Goal: Task Accomplishment & Management: Manage account settings

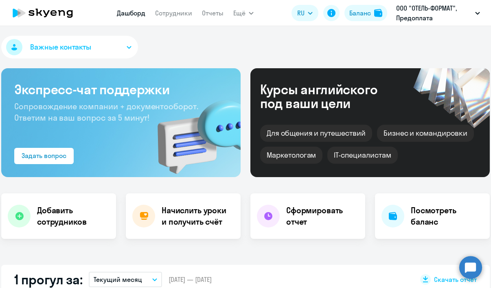
select select "30"
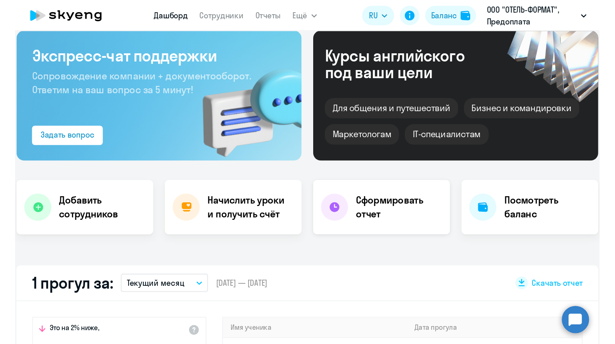
scroll to position [50, 0]
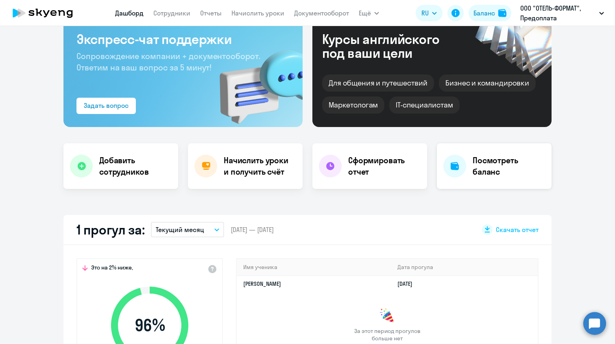
click at [490, 170] on h4 "Посмотреть баланс" at bounding box center [509, 166] width 72 height 23
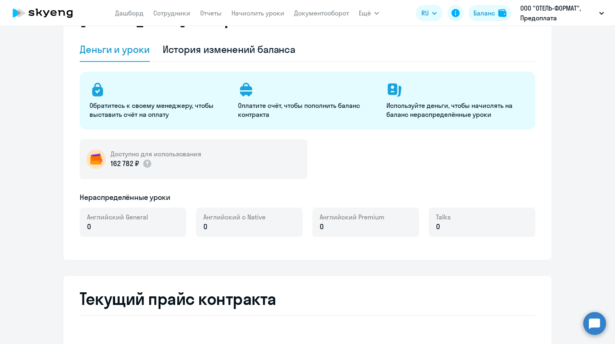
select select "english_adult_not_native_speaker"
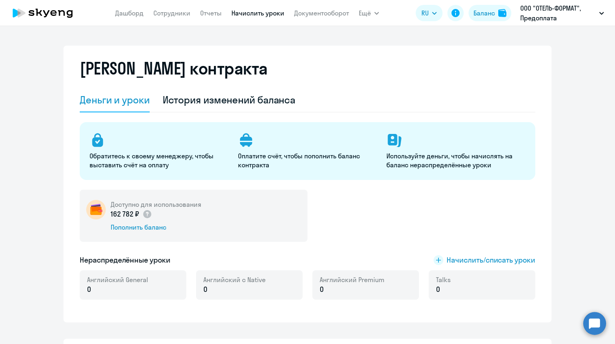
click at [248, 13] on link "Начислить уроки" at bounding box center [257, 13] width 53 height 8
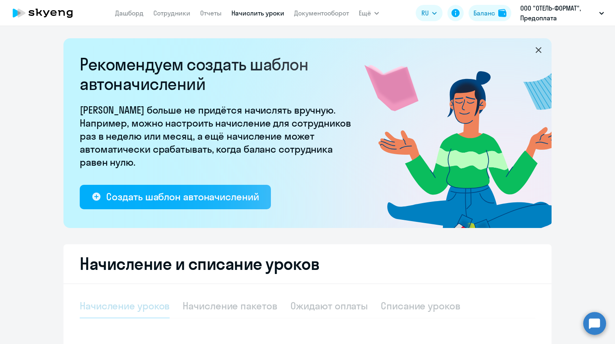
select select "10"
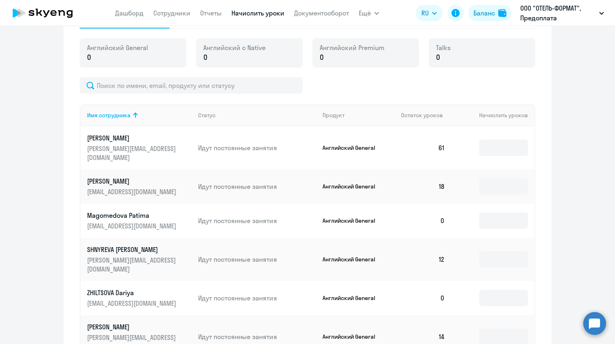
scroll to position [284, 0]
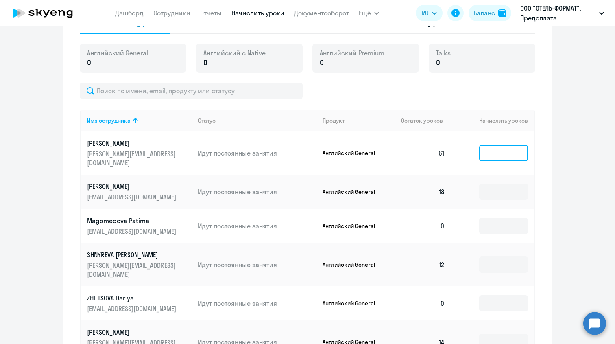
click at [490, 145] on input at bounding box center [503, 153] width 49 height 16
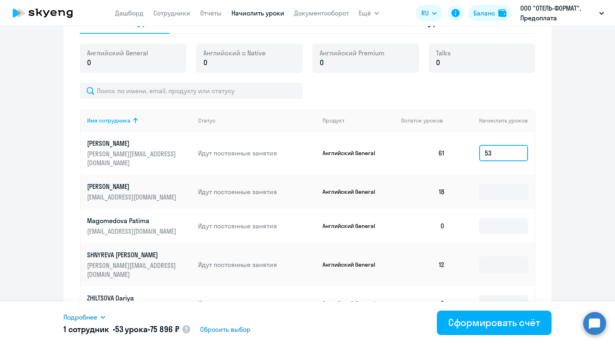
type input "5"
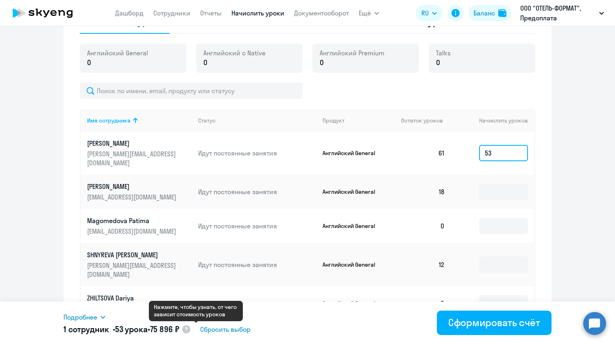
type input "53"
click at [190, 288] on circle at bounding box center [186, 329] width 8 height 8
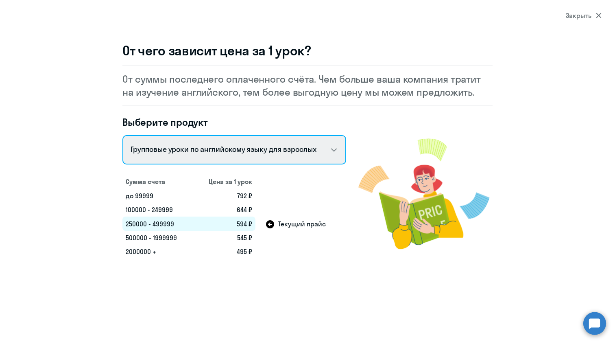
click at [264, 146] on select "Talks 15 минутные разговоры на английском Английский General с русскоговорящим …" at bounding box center [234, 149] width 224 height 29
select select "english_adult_not_native_speaker"
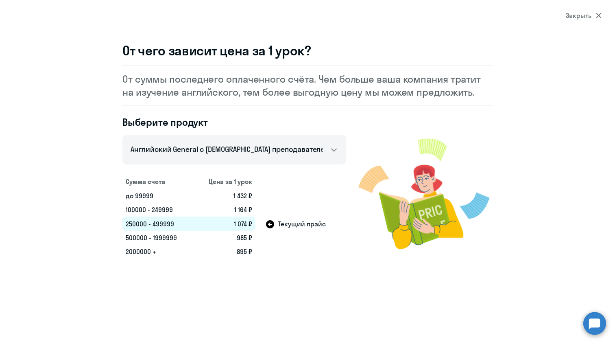
click at [490, 16] on div "Закрыть" at bounding box center [584, 16] width 36 height 10
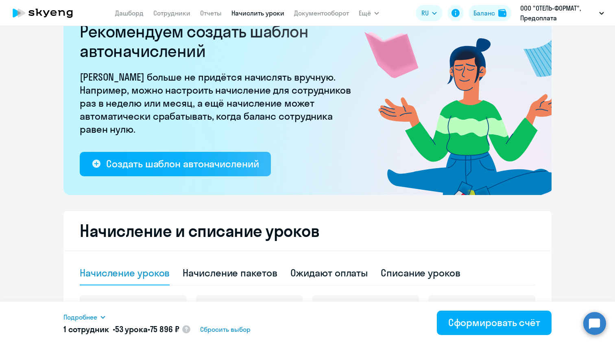
scroll to position [0, 0]
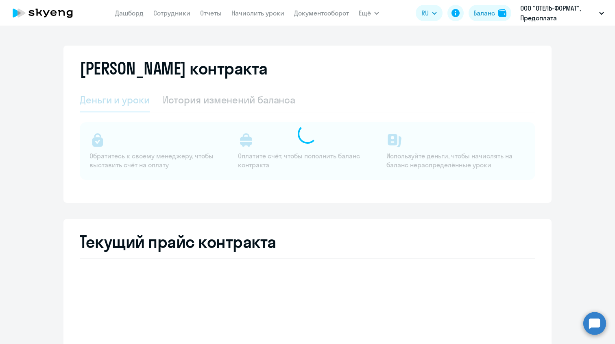
select select "english_adult_not_native_speaker"
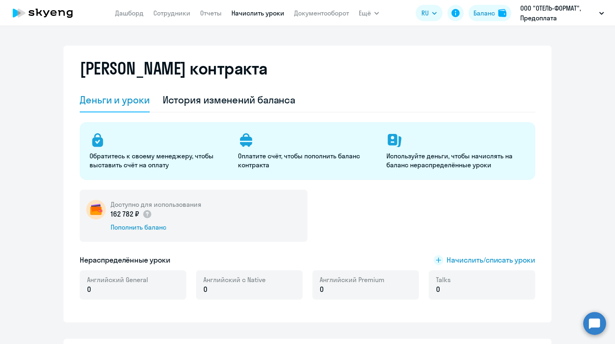
click at [245, 16] on link "Начислить уроки" at bounding box center [257, 13] width 53 height 8
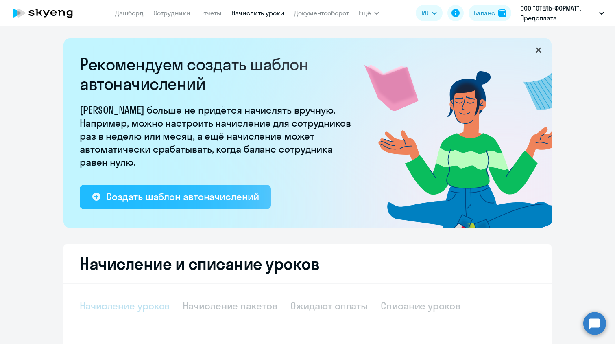
select select "10"
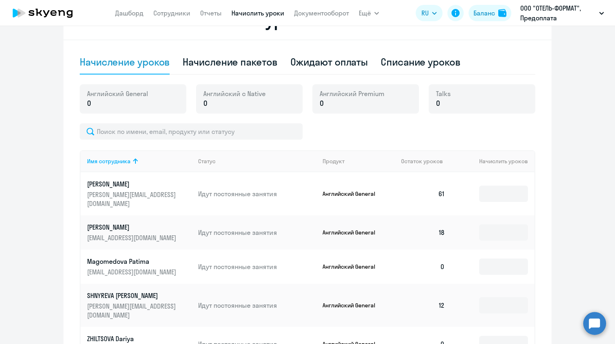
scroll to position [251, 0]
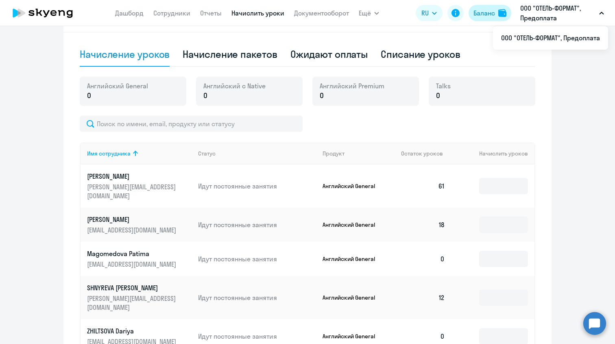
drag, startPoint x: 430, startPoint y: 25, endPoint x: 485, endPoint y: 12, distance: 57.1
click at [485, 12] on app-header "[PERSON_NAME] Отчеты Начислить уроки Документооборот Ещё Все продукты Дашборд С…" at bounding box center [307, 13] width 615 height 26
click at [490, 58] on ng-component "Рекомендуем создать шаблон автоначислений Уроки больше не придётся начислять вр…" at bounding box center [307, 168] width 615 height 762
click at [490, 14] on img at bounding box center [502, 13] width 8 height 8
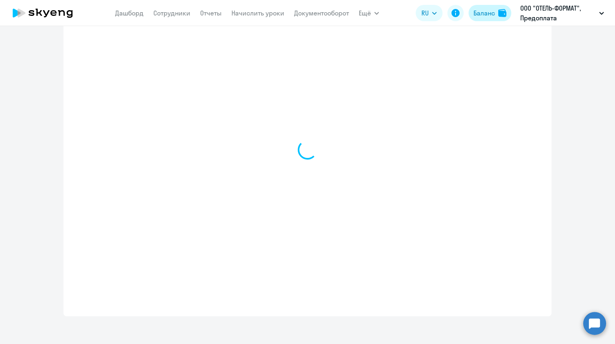
scroll to position [281, 0]
select select "english_adult_not_native_speaker"
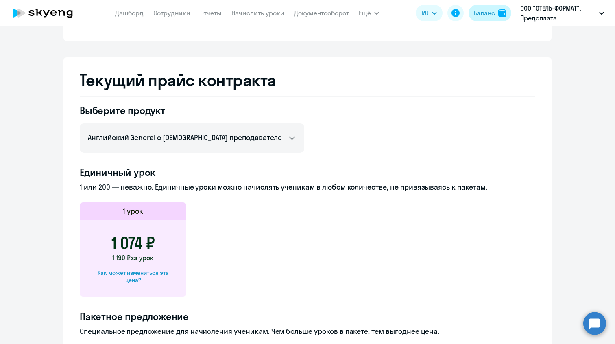
click at [486, 18] on button "Баланс" at bounding box center [490, 13] width 43 height 16
click at [490, 15] on p "ООО "ОТЕЛЬ-ФОРМАТ", Предоплата" at bounding box center [558, 13] width 76 height 20
click at [488, 10] on div "Баланс" at bounding box center [484, 13] width 22 height 10
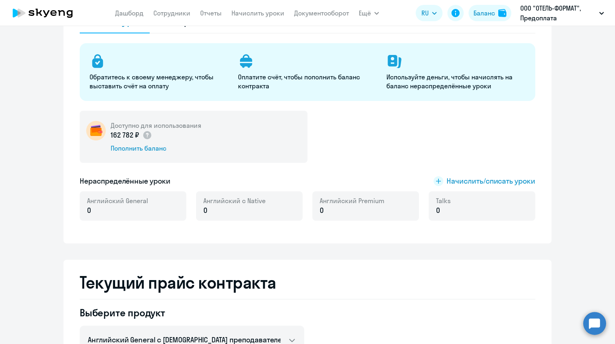
scroll to position [77, 0]
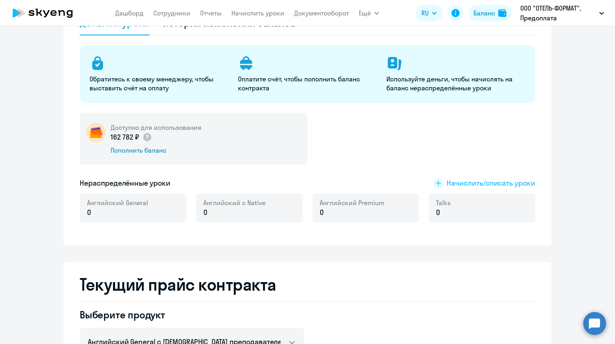
click at [441, 180] on rect at bounding box center [439, 183] width 10 height 10
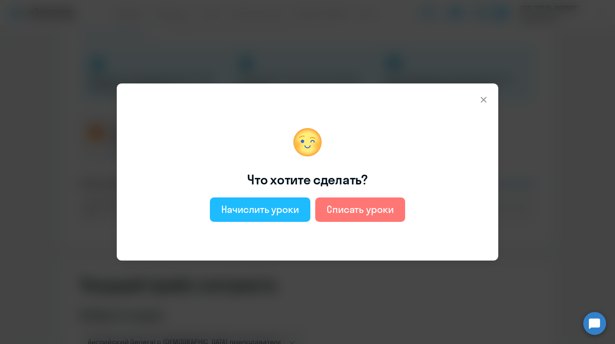
click at [276, 208] on div "Начислить уроки" at bounding box center [260, 209] width 78 height 13
select select "english_adult_not_native_speaker"
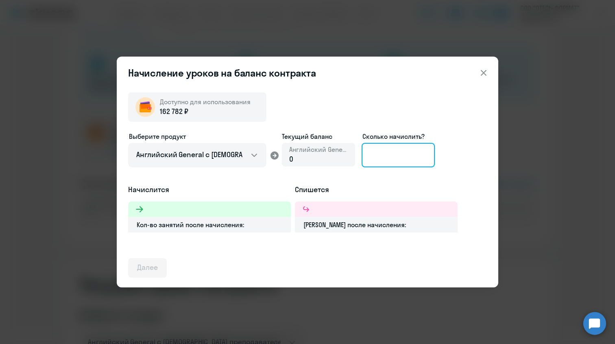
click at [386, 155] on input at bounding box center [398, 155] width 73 height 24
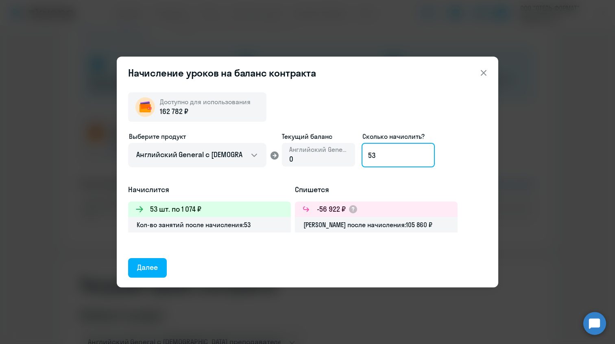
type input "53"
click at [483, 74] on icon at bounding box center [484, 73] width 10 height 10
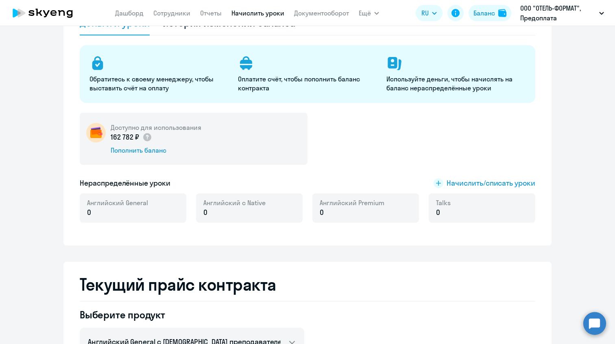
click at [271, 15] on link "Начислить уроки" at bounding box center [257, 13] width 53 height 8
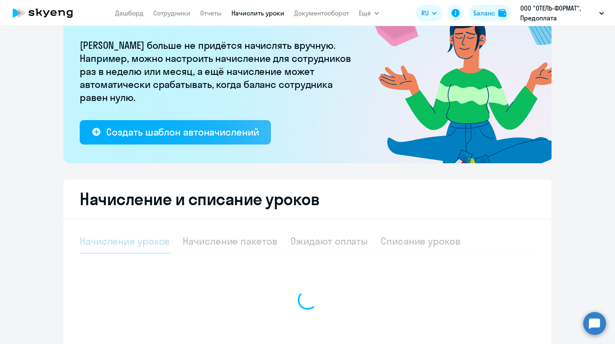
select select "10"
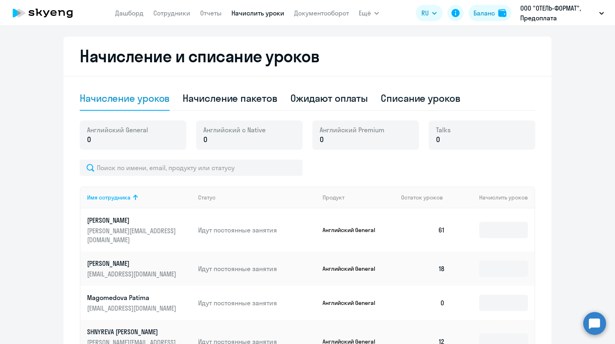
scroll to position [0, 0]
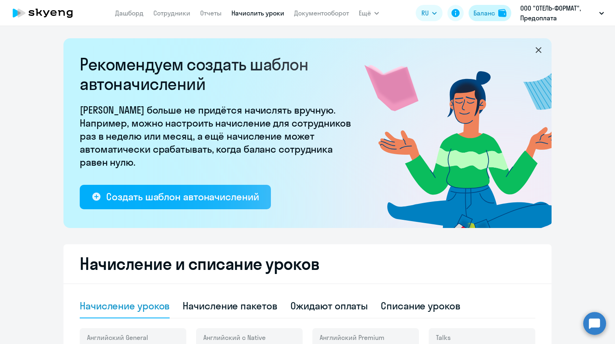
click at [489, 18] on button "Баланс" at bounding box center [490, 13] width 43 height 16
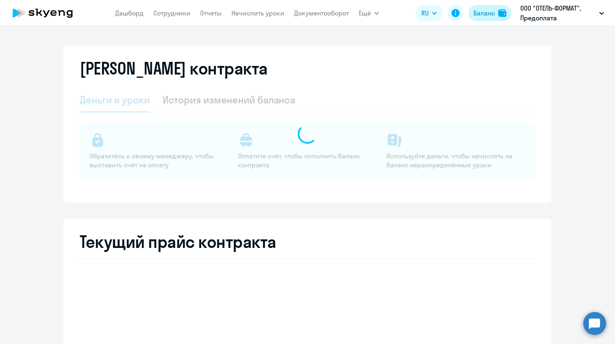
select select "english_adult_not_native_speaker"
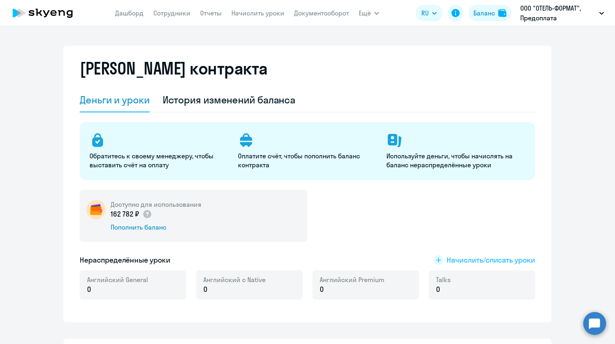
click at [465, 260] on span "Начислить/списать уроки" at bounding box center [491, 260] width 89 height 11
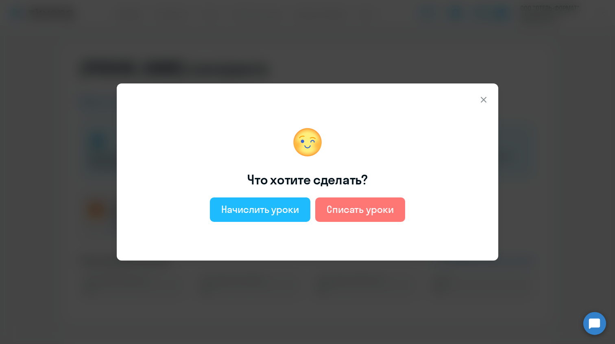
click at [303, 213] on button "Начислить уроки" at bounding box center [260, 209] width 100 height 24
select select "english_adult_not_native_speaker"
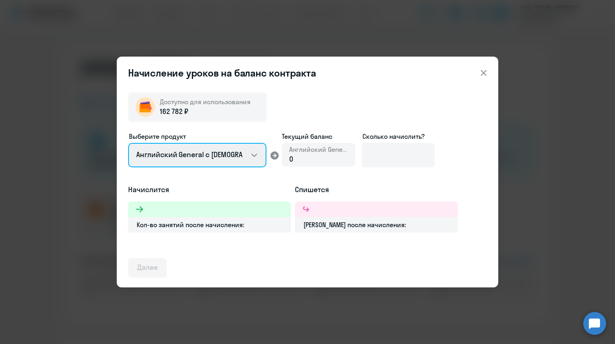
click at [253, 157] on select "Английский General с [DEMOGRAPHIC_DATA] преподавателем Английский General с [DE…" at bounding box center [197, 155] width 138 height 24
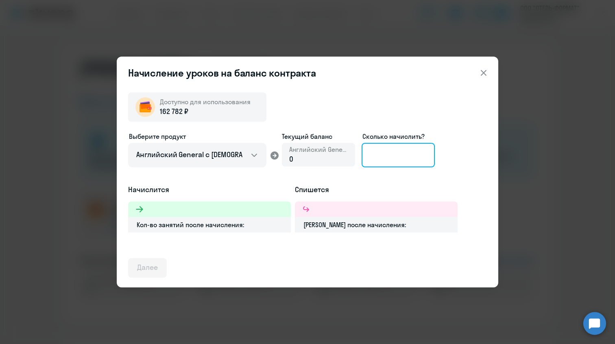
click at [367, 155] on input at bounding box center [398, 155] width 73 height 24
type input "53"
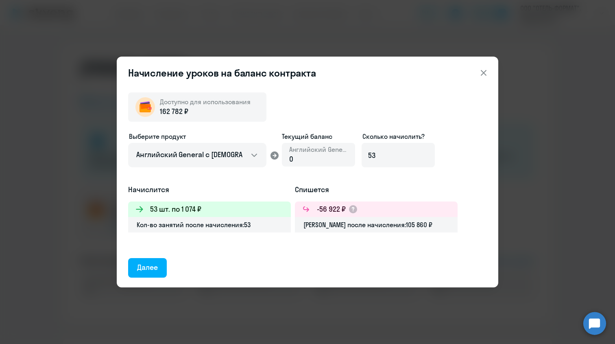
click at [481, 72] on icon at bounding box center [484, 73] width 10 height 10
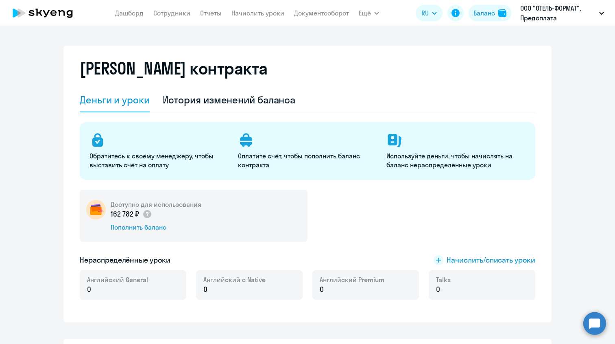
click at [383, 89] on div "Деньги и уроки История изменений баланса" at bounding box center [308, 100] width 456 height 24
click at [256, 13] on link "Начислить уроки" at bounding box center [257, 13] width 53 height 8
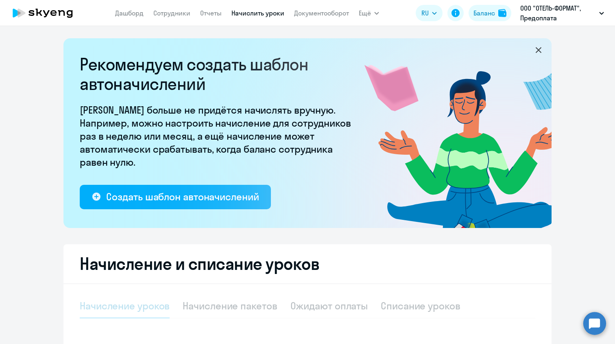
select select "10"
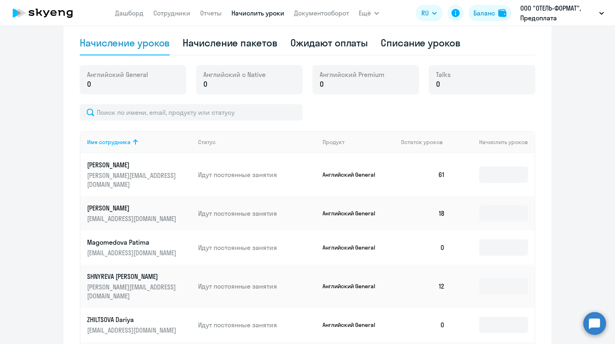
scroll to position [360, 0]
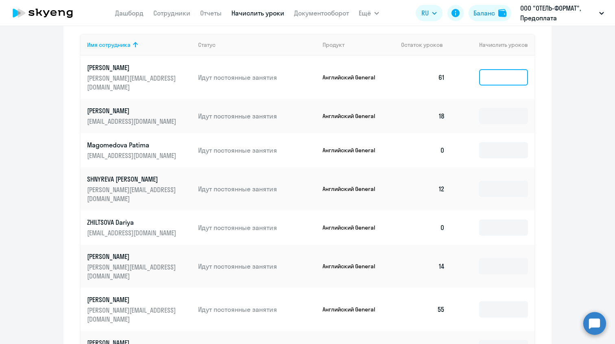
click at [490, 71] on input at bounding box center [503, 77] width 49 height 16
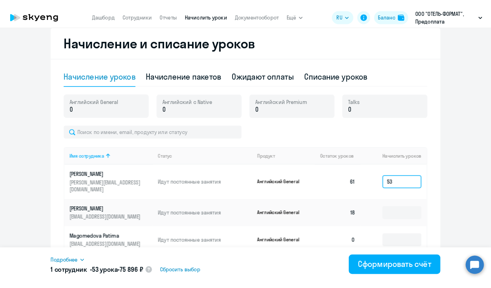
scroll to position [217, 0]
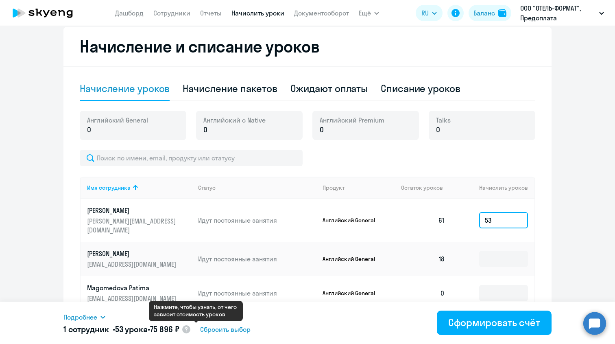
type input "53"
click at [190, 288] on circle at bounding box center [186, 329] width 8 height 8
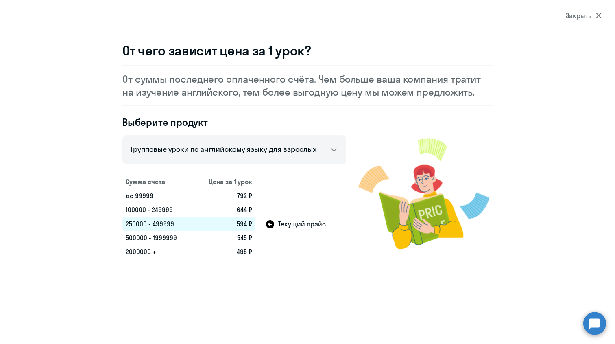
click at [371, 117] on div "Выберите продукт Talks 15 минутные разговоры на английском Английский General с…" at bounding box center [307, 187] width 370 height 143
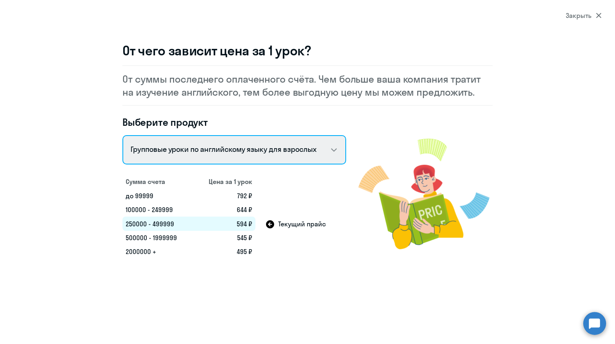
click at [340, 143] on select "Talks 15 минутные разговоры на английском Английский General с русскоговорящим …" at bounding box center [234, 149] width 224 height 29
select select "english_adult_not_native_speaker"
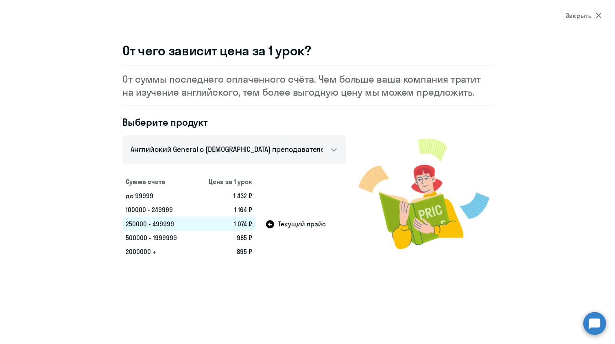
click at [490, 15] on icon at bounding box center [598, 15] width 5 height 5
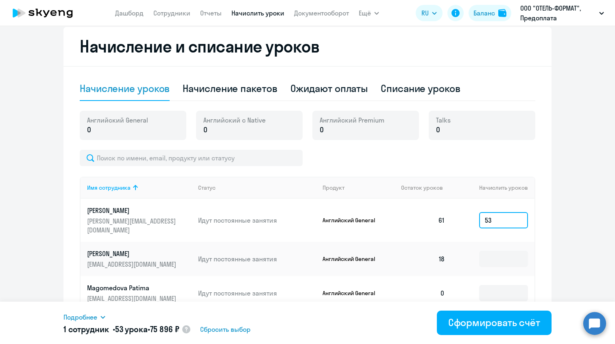
click at [490, 214] on input "53" at bounding box center [503, 220] width 49 height 16
type input "1"
type input "9"
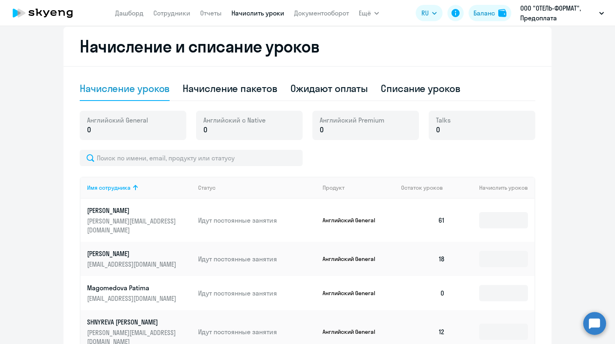
click at [490, 150] on div at bounding box center [308, 158] width 456 height 16
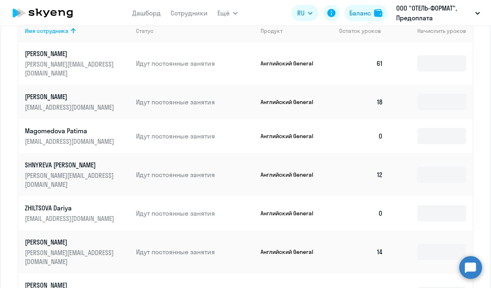
scroll to position [0, 0]
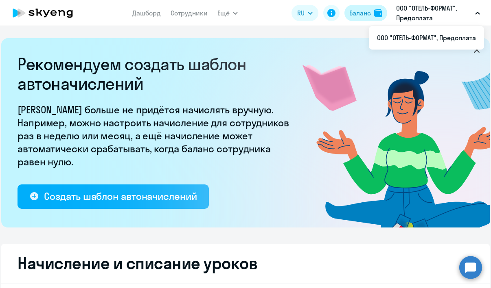
click at [357, 13] on div "Баланс" at bounding box center [360, 13] width 22 height 10
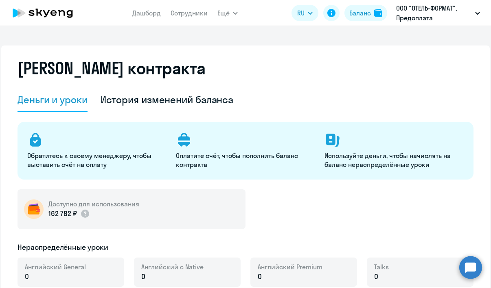
select select "english_adult_not_native_speaker"
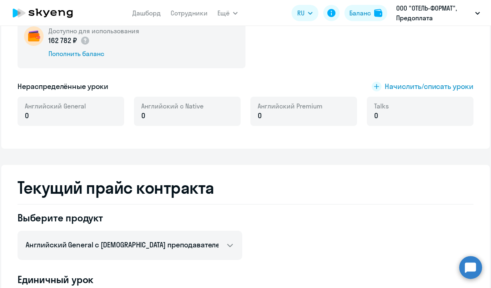
scroll to position [172, 0]
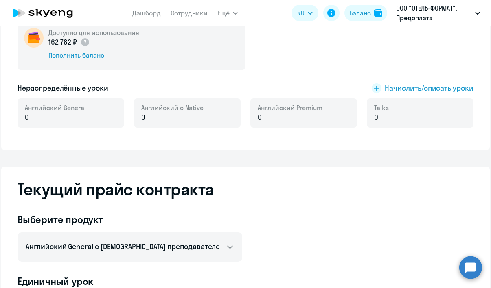
click at [159, 161] on div "[PERSON_NAME] контракта [PERSON_NAME] и уроки История изменений баланса Обратит…" at bounding box center [245, 275] width 488 height 803
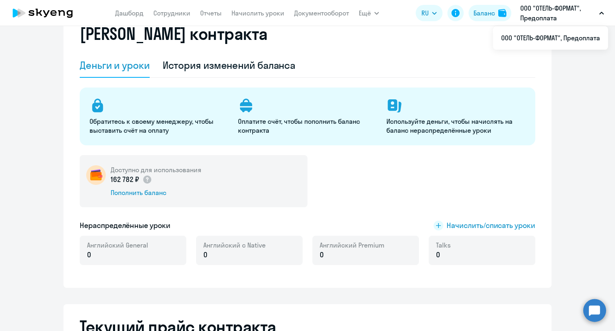
scroll to position [0, 0]
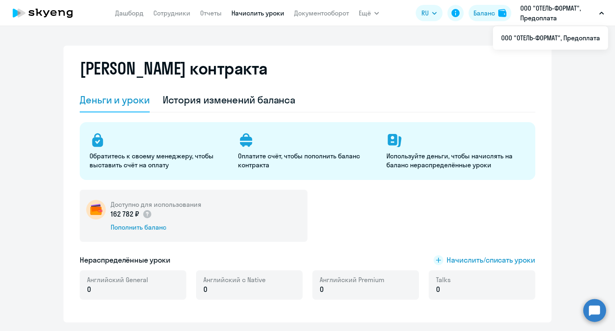
click at [255, 15] on link "Начислить уроки" at bounding box center [257, 13] width 53 height 8
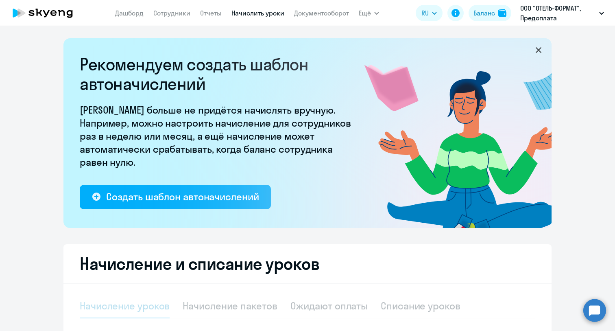
select select "10"
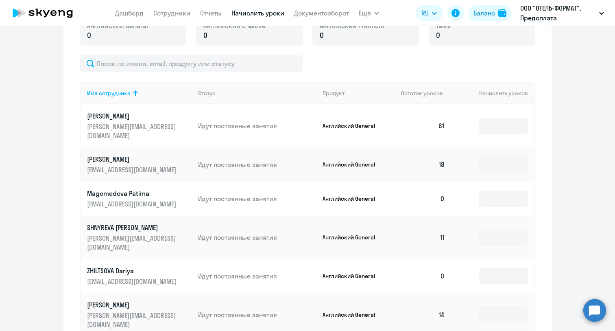
scroll to position [303, 0]
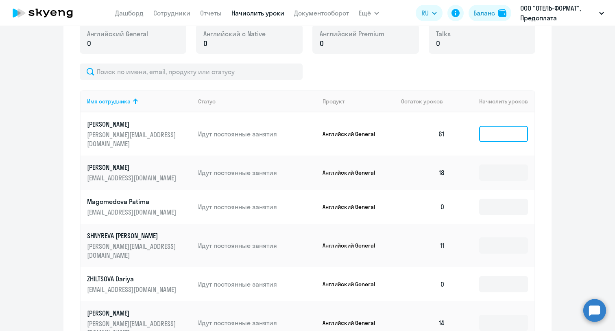
click at [490, 131] on input at bounding box center [503, 134] width 49 height 16
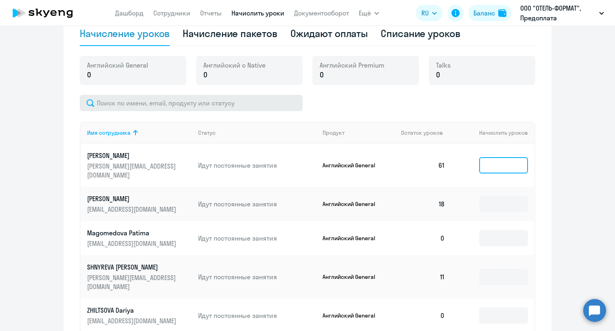
scroll to position [287, 0]
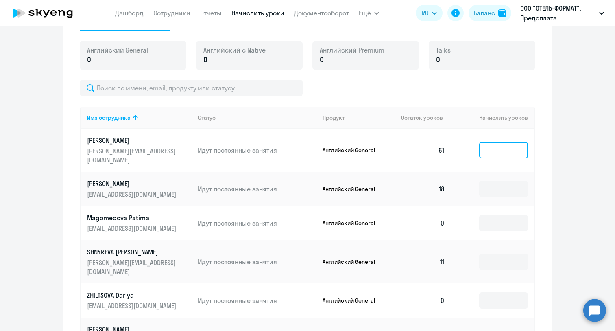
click at [490, 146] on input at bounding box center [503, 150] width 49 height 16
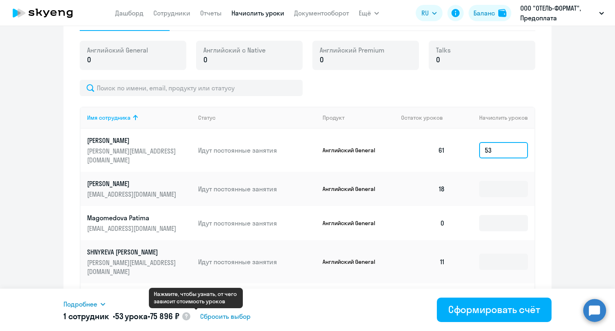
type input "53"
click at [188, 288] on icon at bounding box center [186, 316] width 2 height 4
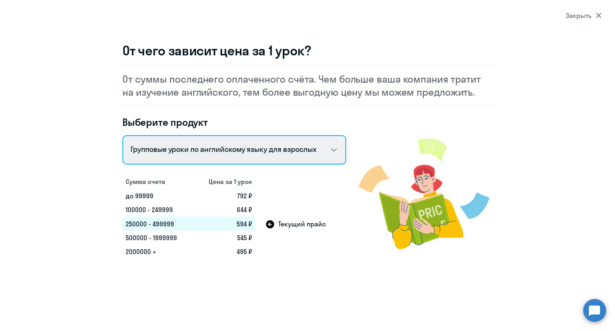
click at [309, 147] on select "Talks 15 минутные разговоры на английском Английский General с русскоговорящим …" at bounding box center [234, 149] width 224 height 29
select select "english_adult_not_native_speaker"
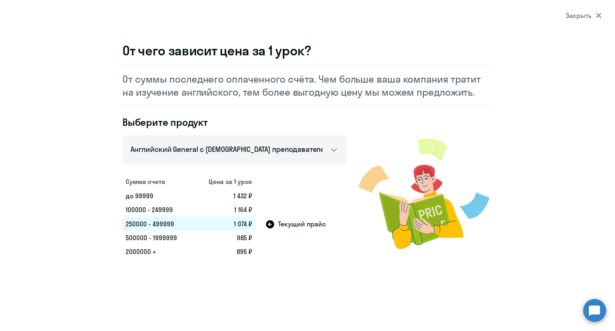
drag, startPoint x: 237, startPoint y: 250, endPoint x: 253, endPoint y: 250, distance: 16.3
click at [253, 250] on td "895 ₽" at bounding box center [225, 251] width 62 height 14
click at [490, 14] on div "Закрыть" at bounding box center [584, 16] width 36 height 10
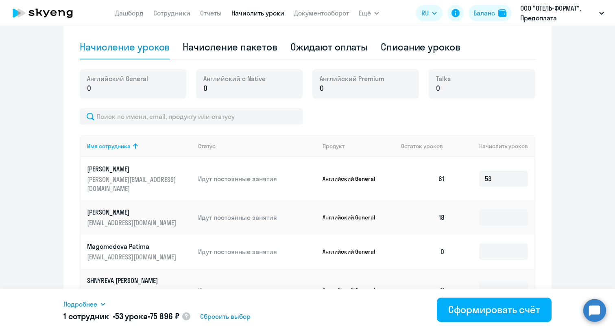
scroll to position [260, 0]
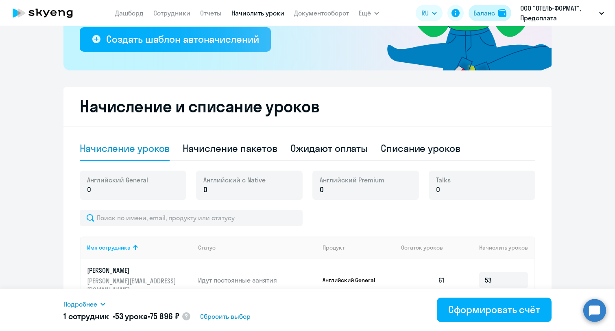
click at [484, 13] on div "Баланс" at bounding box center [484, 13] width 22 height 10
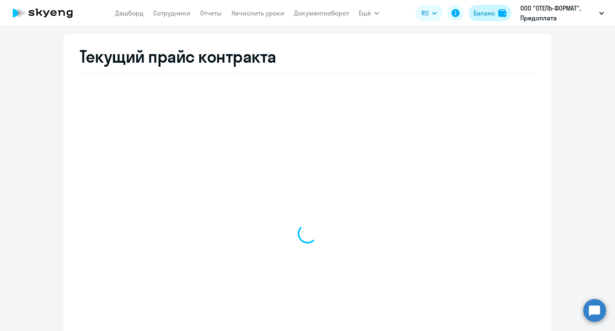
scroll to position [305, 0]
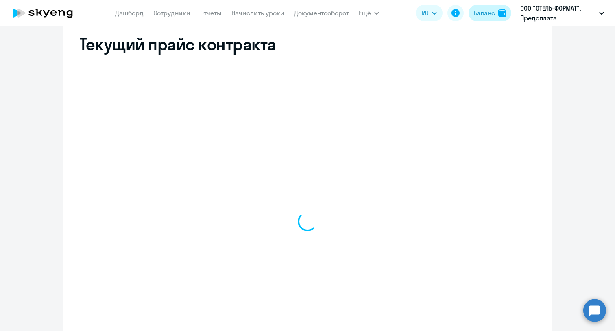
select select "english_adult_not_native_speaker"
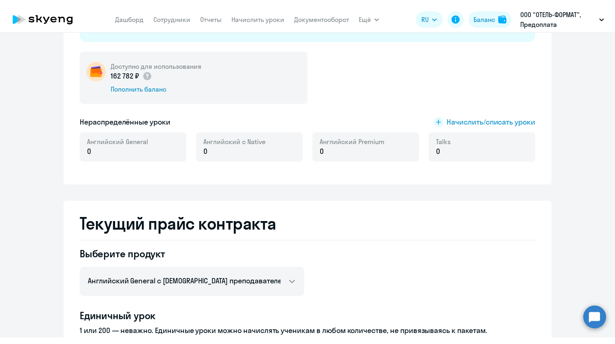
scroll to position [139, 0]
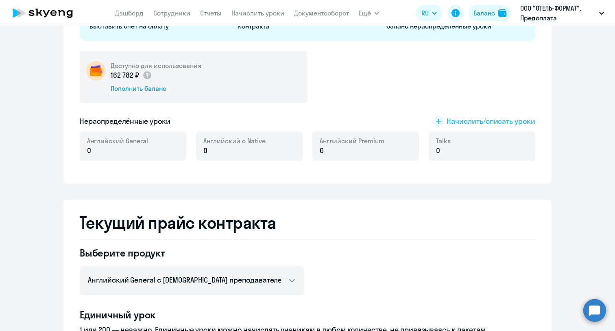
click at [463, 122] on span "Начислить/списать уроки" at bounding box center [491, 121] width 89 height 11
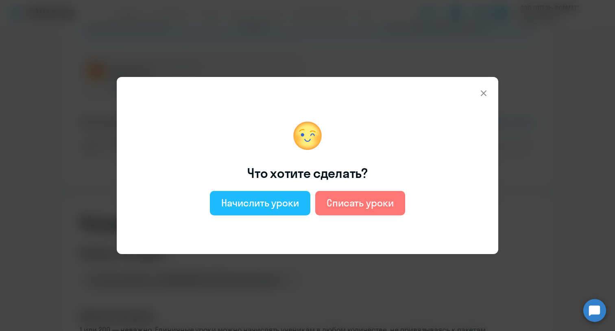
click at [257, 207] on div "Начислить уроки" at bounding box center [260, 202] width 78 height 13
select select "english_adult_not_native_speaker"
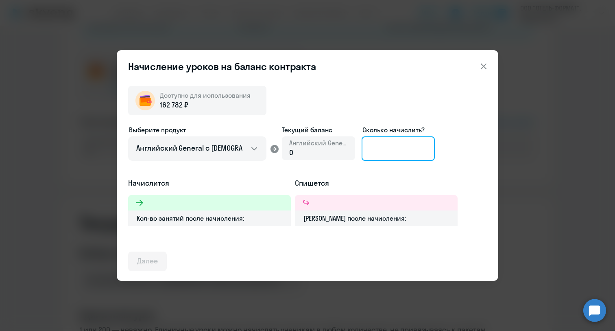
click at [393, 152] on input at bounding box center [398, 148] width 73 height 24
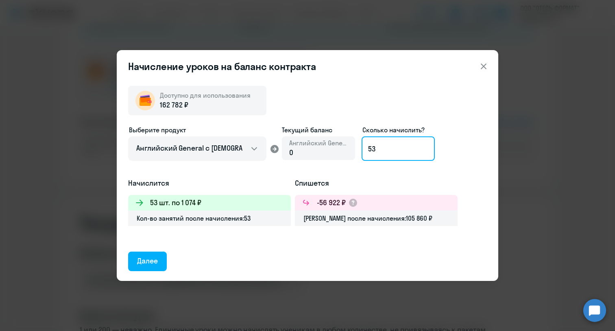
type input "53"
drag, startPoint x: 181, startPoint y: 204, endPoint x: 199, endPoint y: 203, distance: 18.0
click at [199, 203] on h3 "53 шт. по 1 074 ₽" at bounding box center [175, 202] width 51 height 11
click at [208, 239] on div "Доступно для использования 162 782 ₽ Выберите продукт Английский General с русс…" at bounding box center [307, 175] width 359 height 192
click at [485, 70] on icon at bounding box center [484, 66] width 10 height 10
